Goal: Task Accomplishment & Management: Use online tool/utility

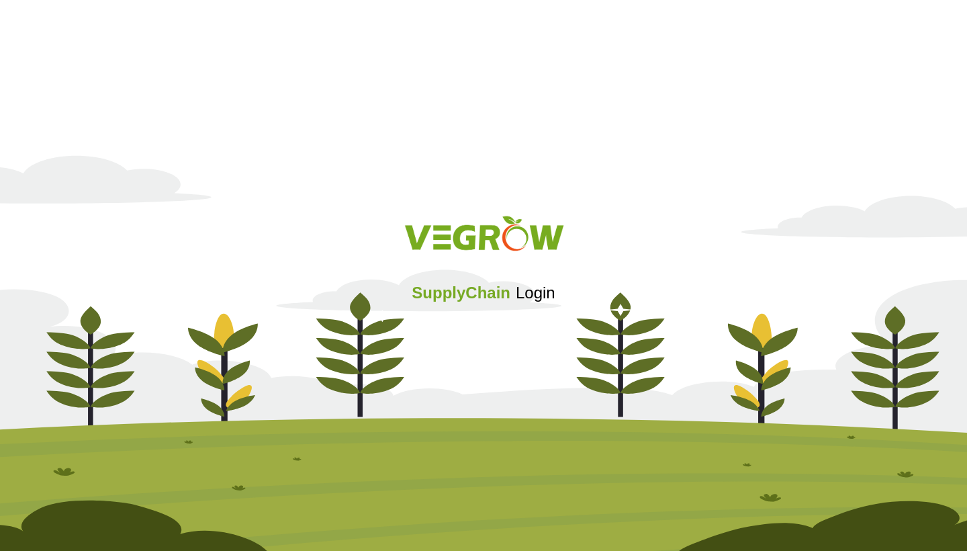
click at [514, 332] on div "Sign in with Google. Opens in new tab" at bounding box center [483, 329] width 130 height 30
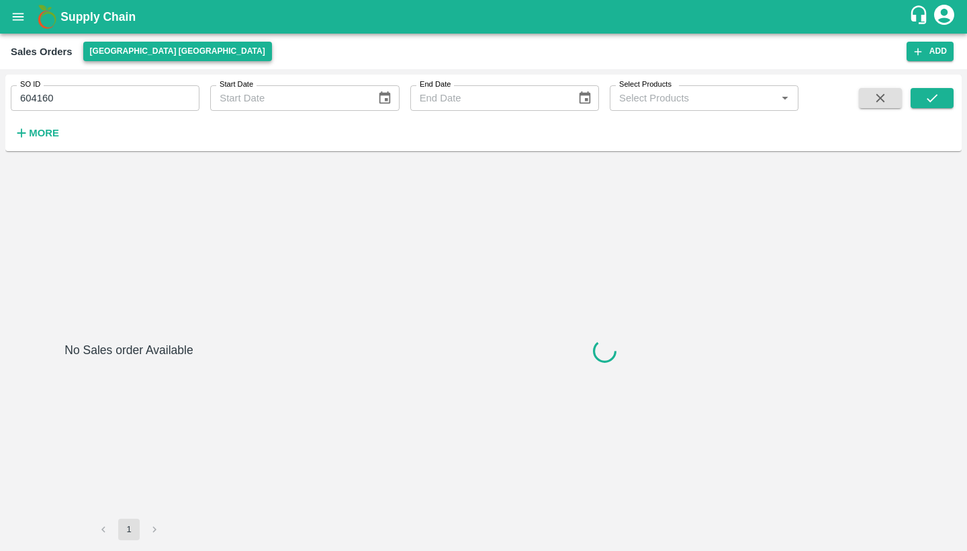
click at [140, 54] on button "[GEOGRAPHIC_DATA] [GEOGRAPHIC_DATA]" at bounding box center [177, 51] width 189 height 19
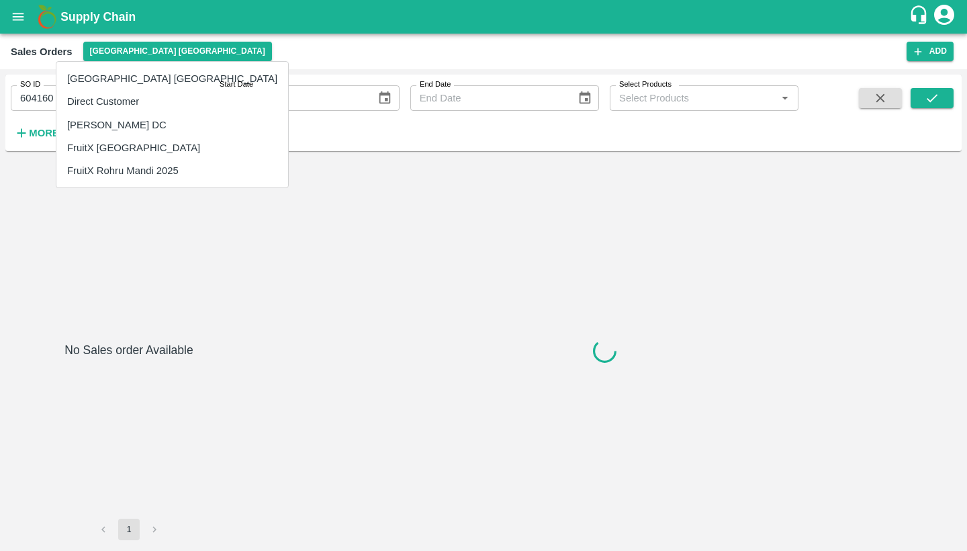
click at [140, 164] on li "FruitX Rohru Mandi 2025" at bounding box center [172, 170] width 232 height 23
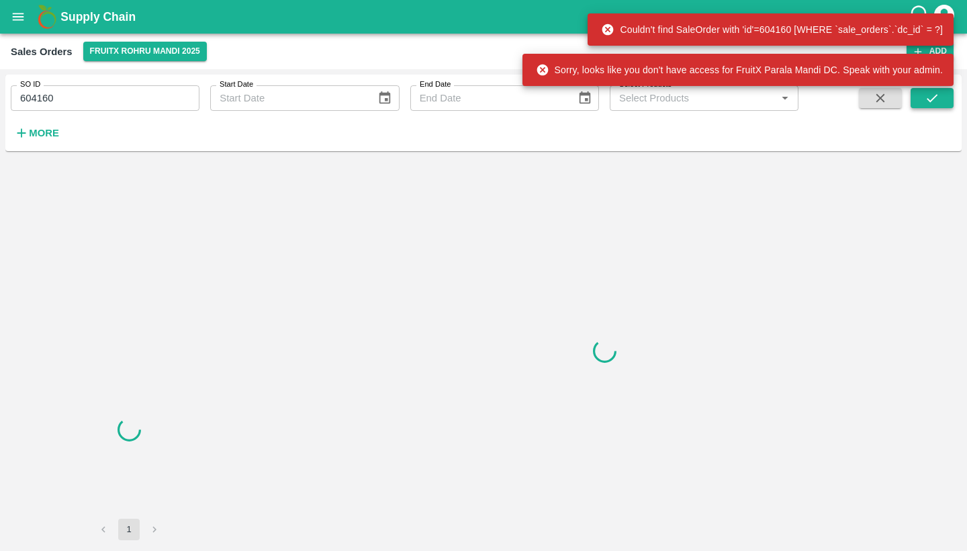
click at [934, 93] on icon "submit" at bounding box center [932, 98] width 15 height 15
click at [188, 52] on button "FruitX Rohru Mandi 2025" at bounding box center [145, 51] width 124 height 19
